Goal: Navigation & Orientation: Find specific page/section

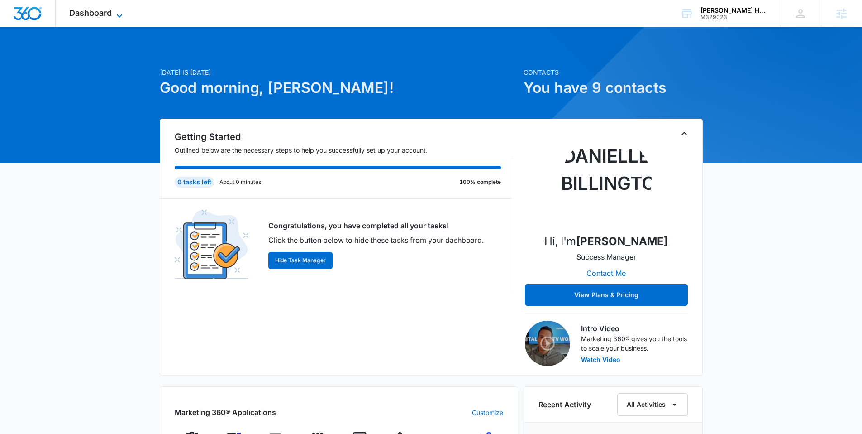
click at [89, 13] on span "Dashboard" at bounding box center [90, 13] width 43 height 10
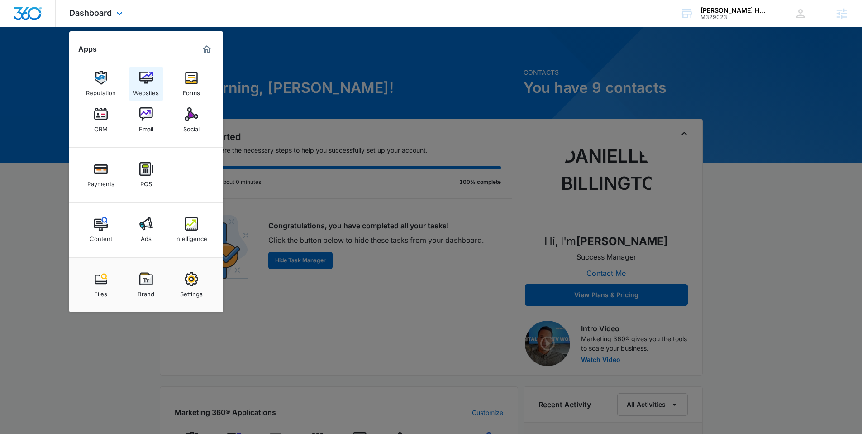
click at [153, 86] on div "Websites" at bounding box center [146, 91] width 26 height 12
